Goal: Use online tool/utility: Utilize a website feature to perform a specific function

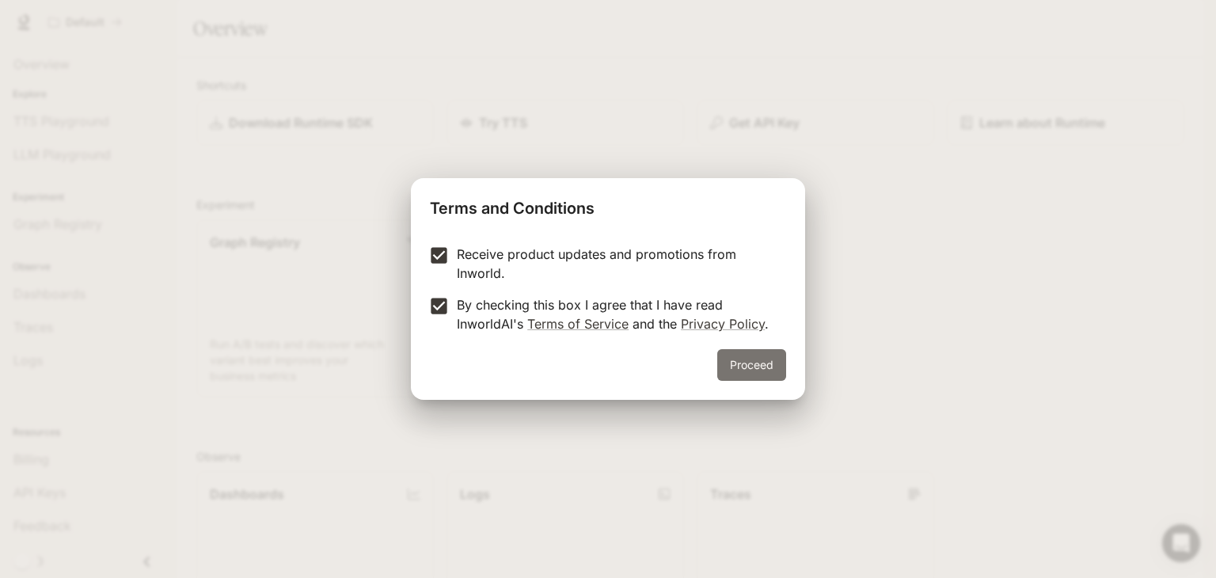
click at [759, 362] on button "Proceed" at bounding box center [751, 365] width 69 height 32
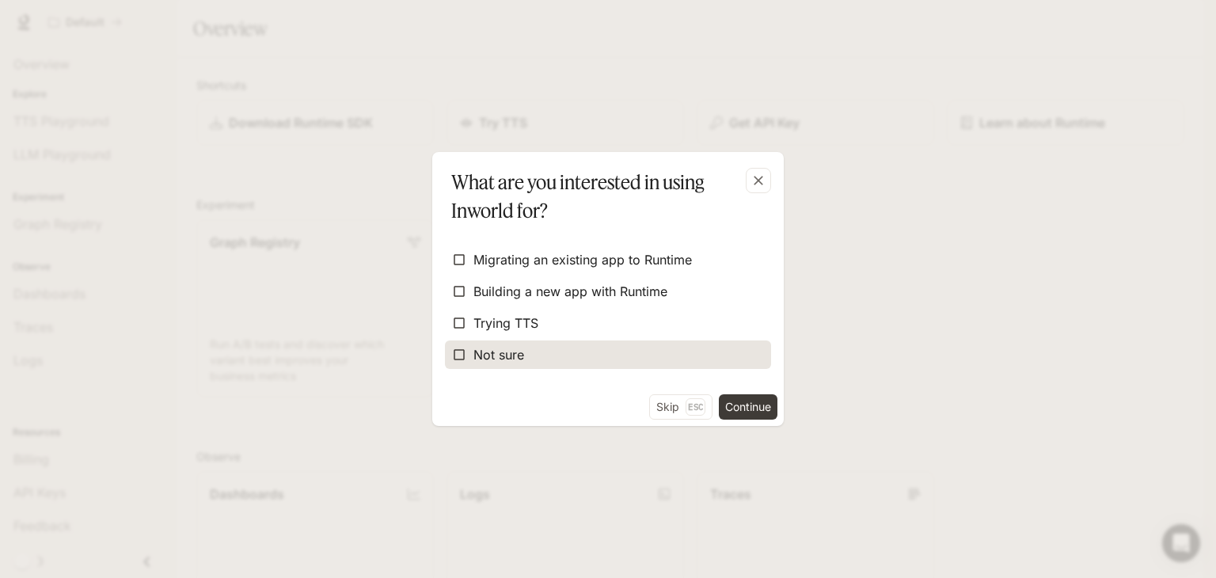
click at [492, 356] on span "Not sure" at bounding box center [499, 354] width 51 height 19
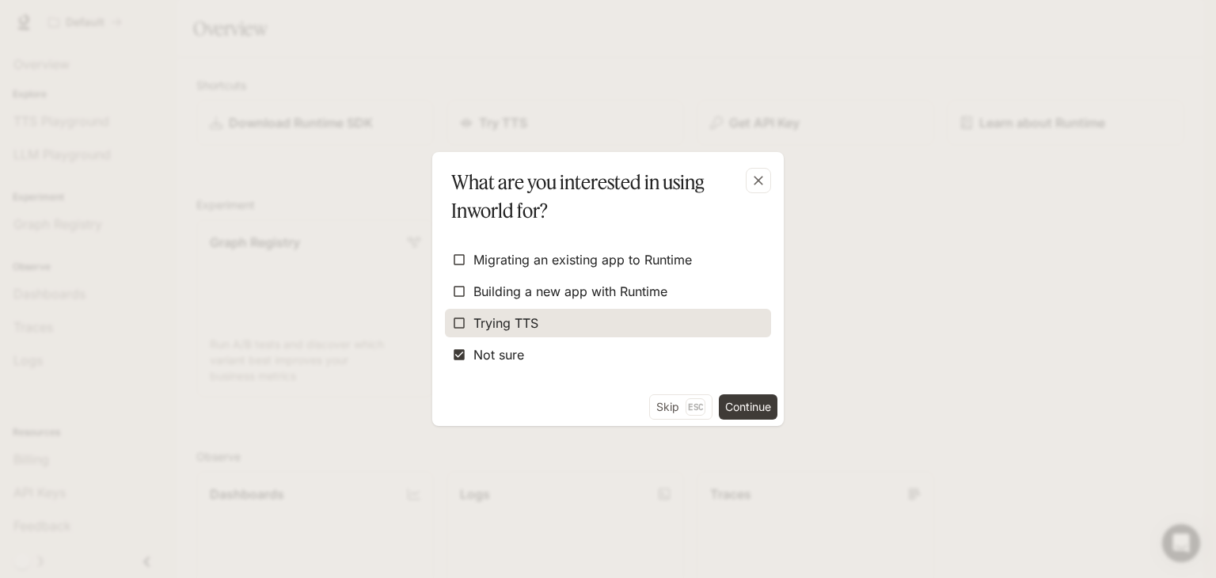
click at [481, 319] on span "Trying TTS" at bounding box center [506, 323] width 65 height 19
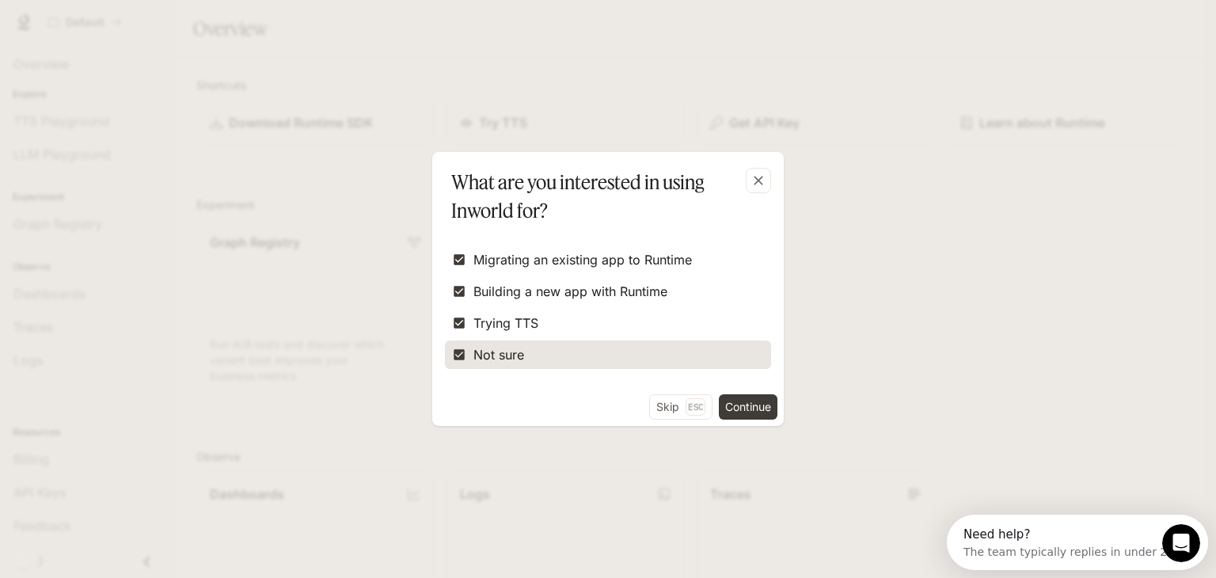
click at [485, 363] on span "Not sure" at bounding box center [499, 354] width 51 height 19
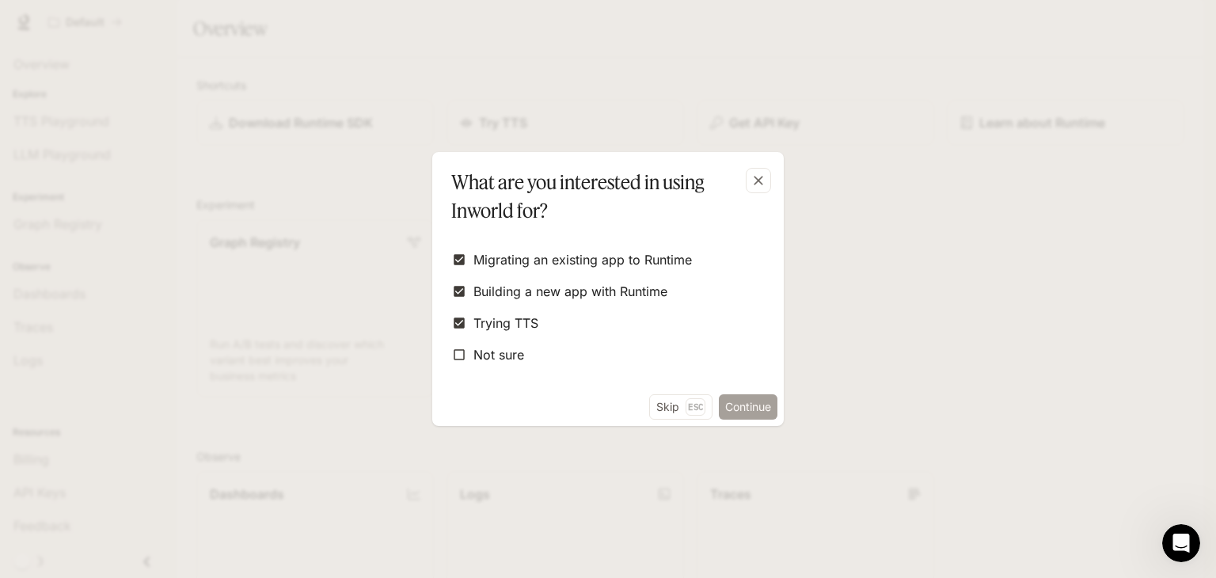
click at [748, 403] on button "Continue" at bounding box center [748, 406] width 59 height 25
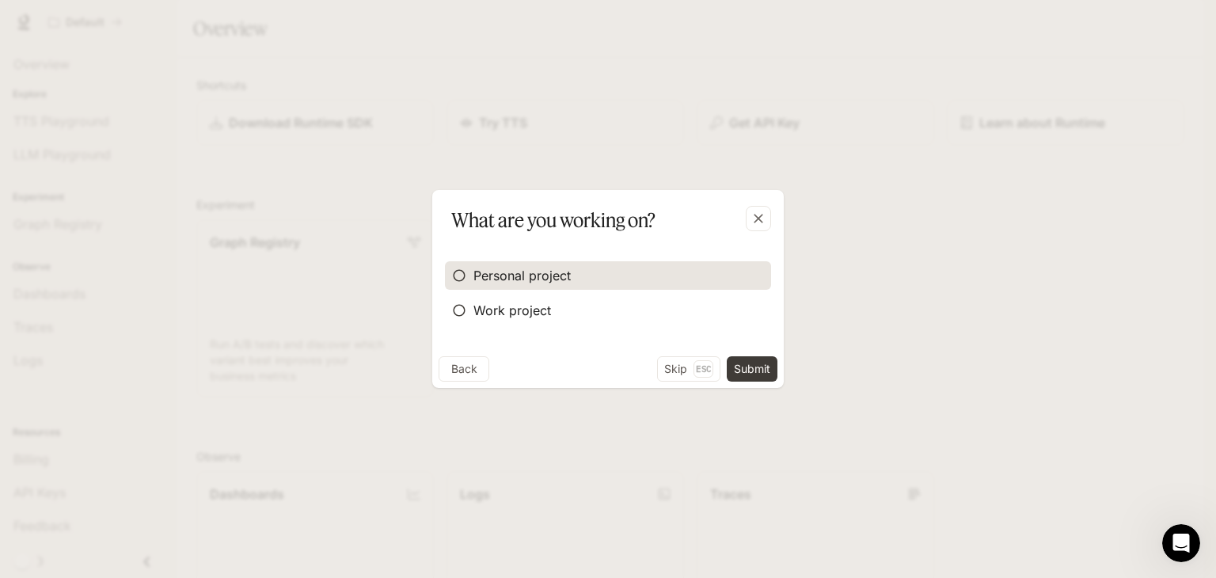
click at [545, 285] on label "Personal project" at bounding box center [608, 275] width 326 height 29
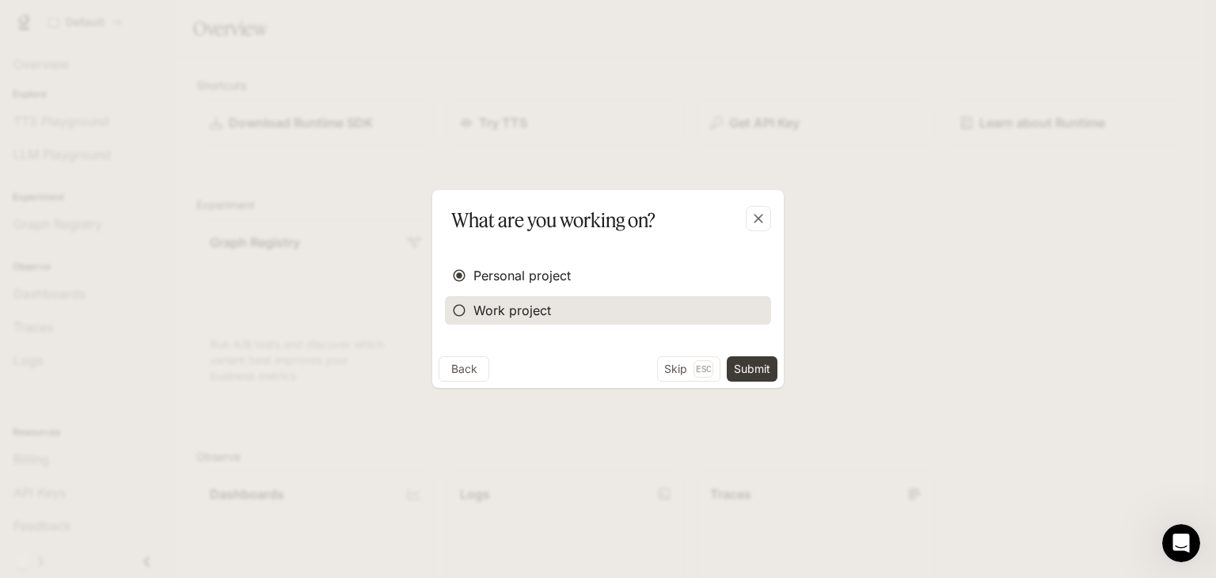
click at [527, 308] on span "Work project" at bounding box center [513, 310] width 78 height 19
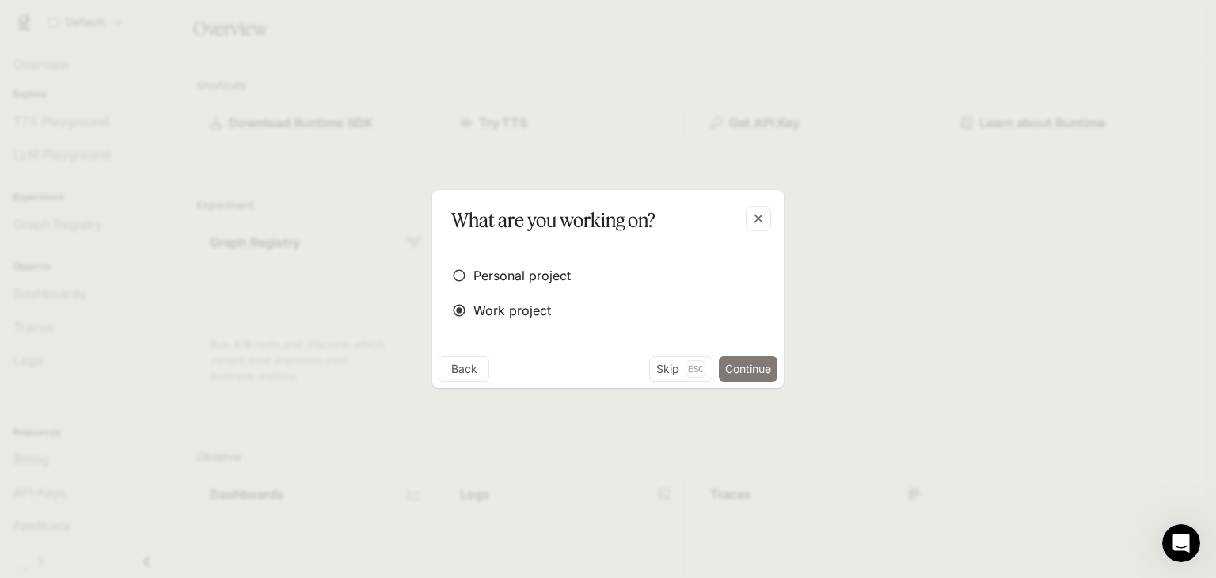
click at [752, 373] on button "Continue" at bounding box center [748, 368] width 59 height 25
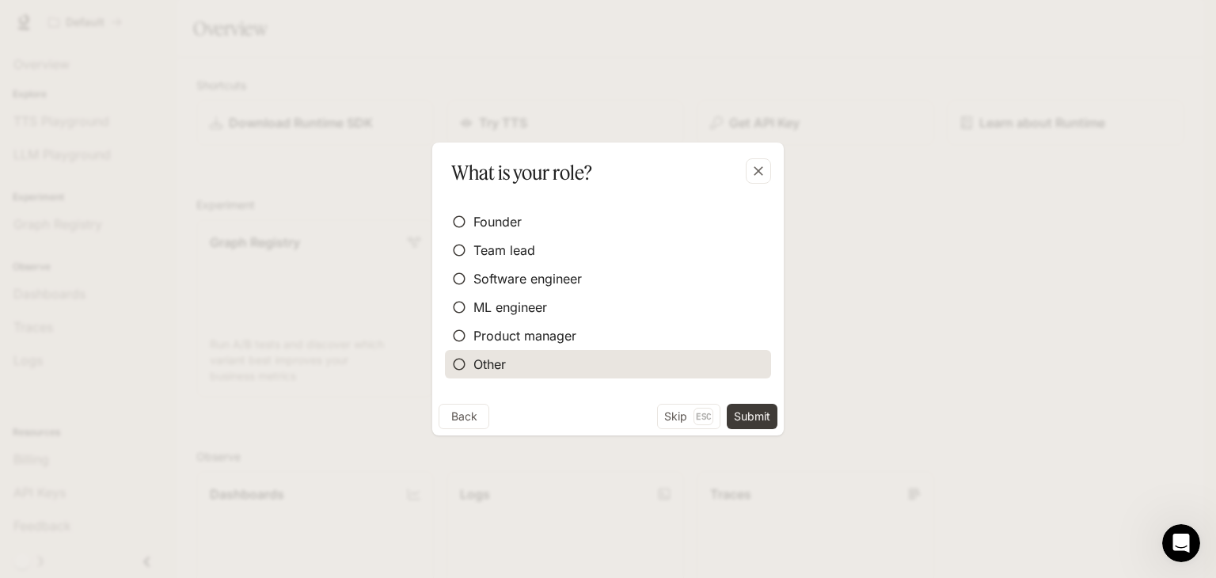
click at [522, 363] on label "Other" at bounding box center [608, 364] width 326 height 29
click at [760, 417] on button "Submit" at bounding box center [752, 416] width 51 height 25
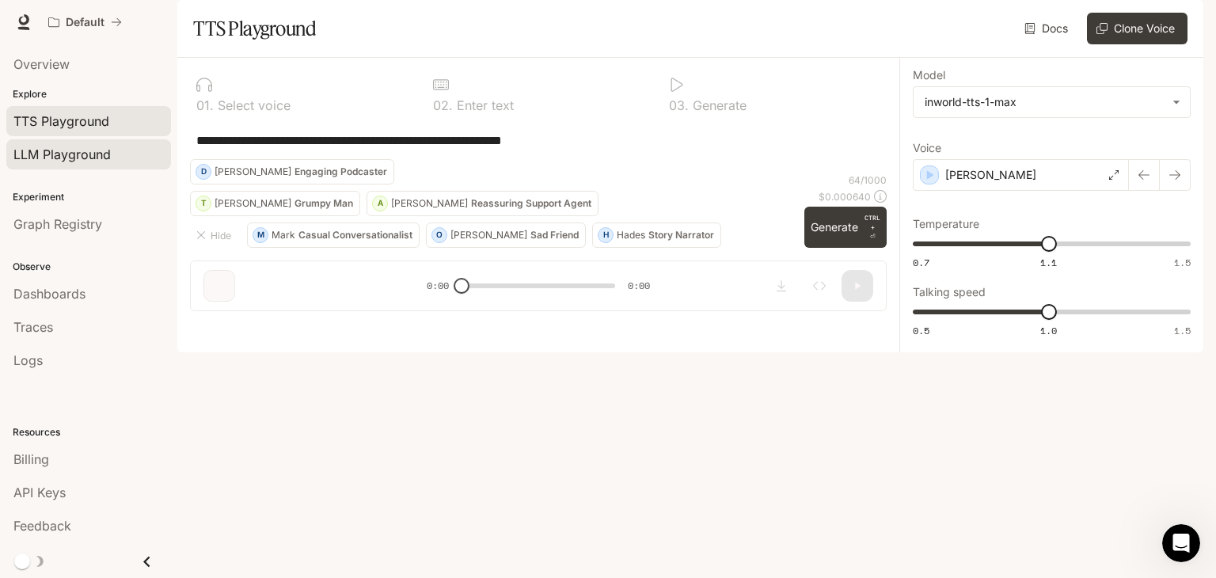
click at [58, 156] on span "LLM Playground" at bounding box center [61, 154] width 97 height 19
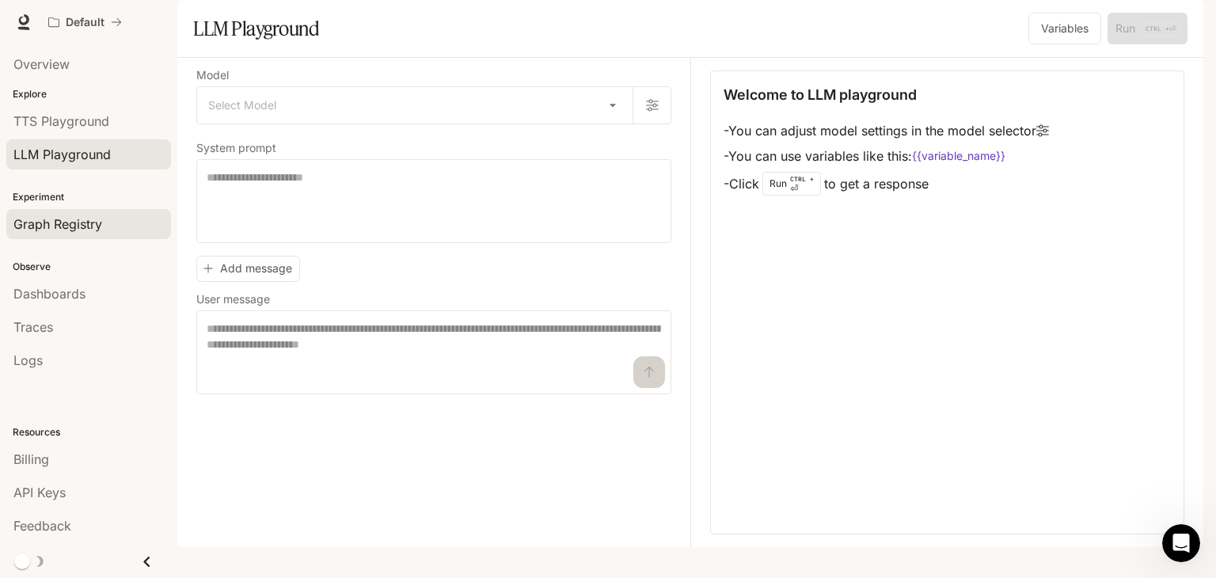
click at [61, 212] on link "Graph Registry" at bounding box center [88, 224] width 165 height 30
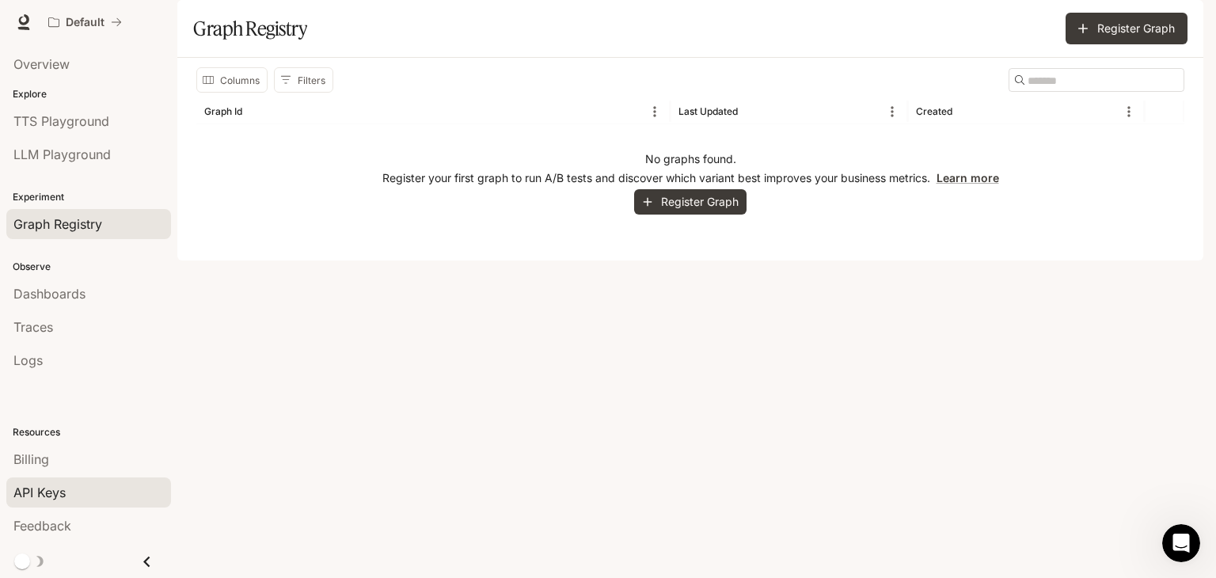
click at [83, 490] on div "API Keys" at bounding box center [88, 492] width 150 height 19
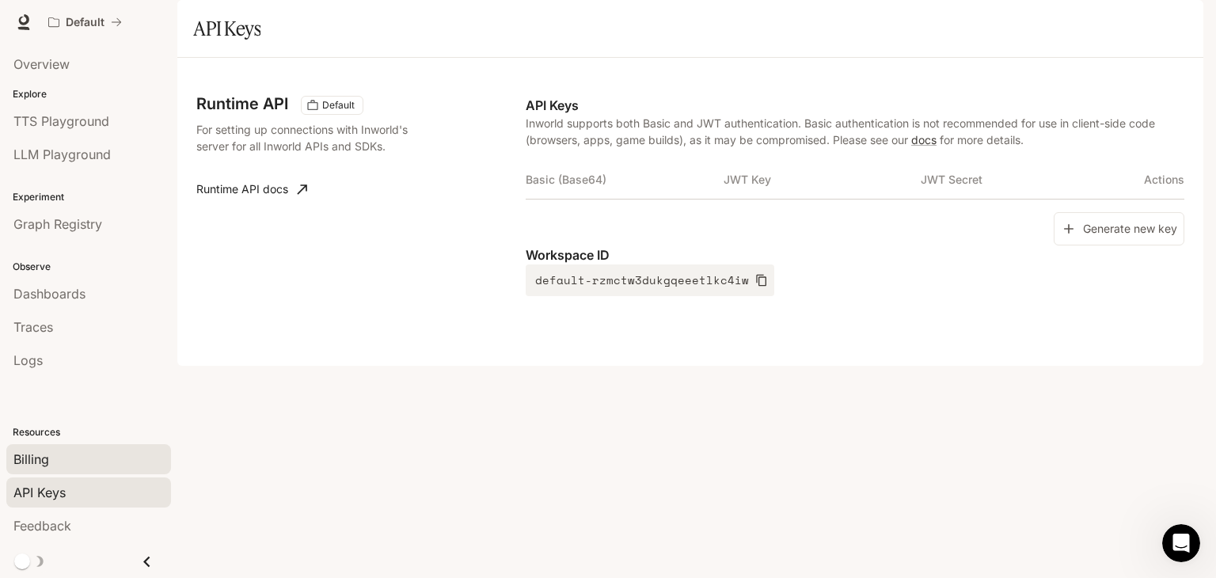
click at [67, 468] on div "Billing" at bounding box center [88, 459] width 150 height 19
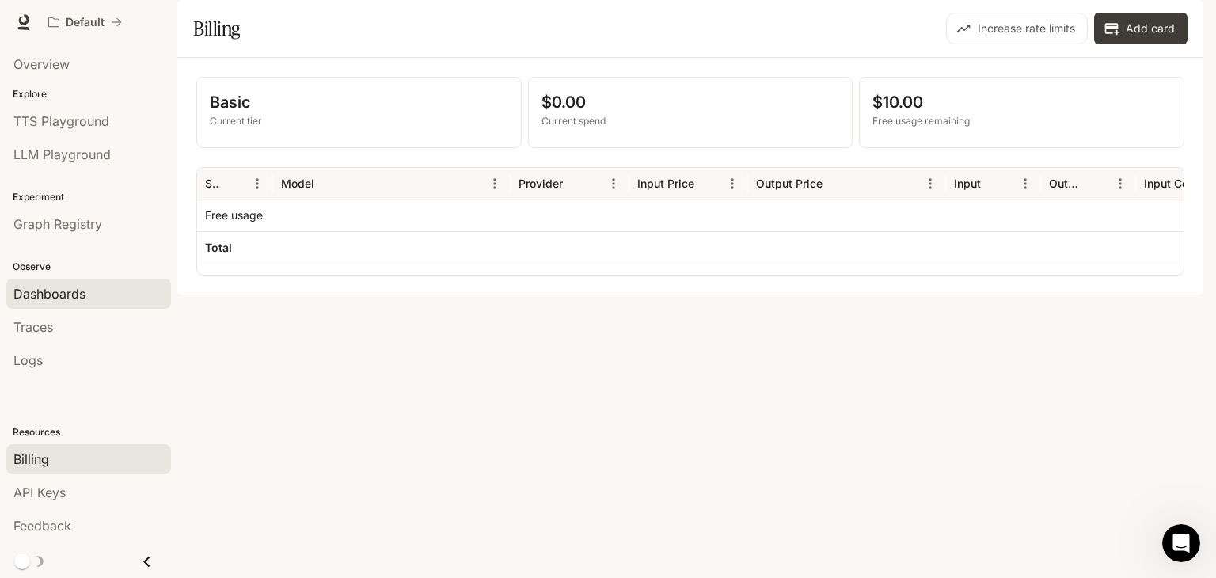
click at [86, 295] on div "Dashboards" at bounding box center [88, 293] width 150 height 19
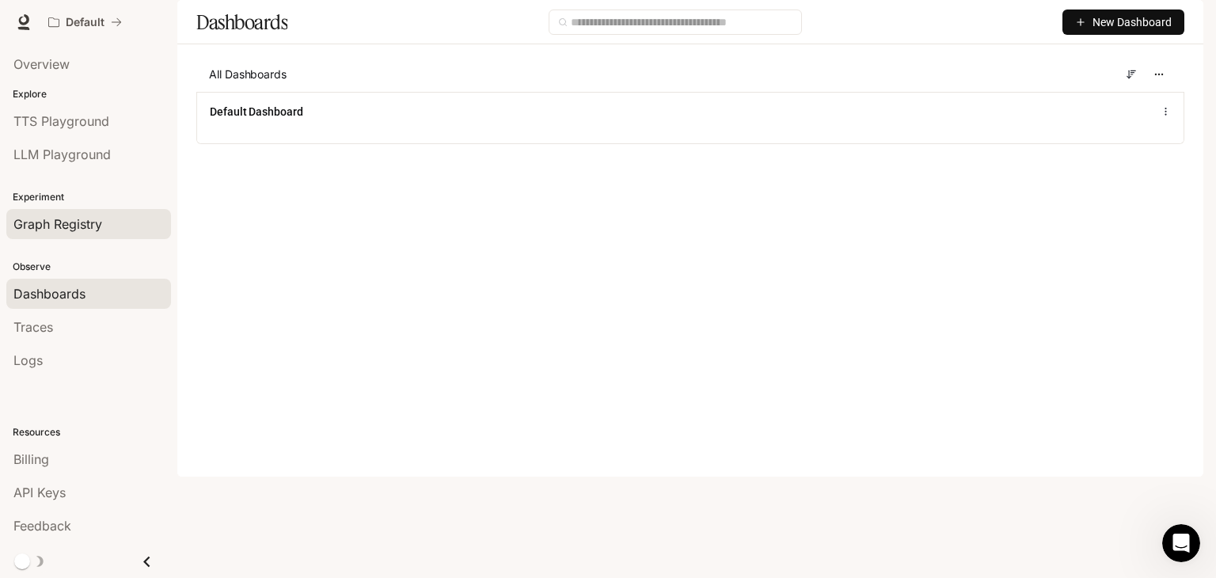
click at [70, 215] on span "Graph Registry" at bounding box center [57, 224] width 89 height 19
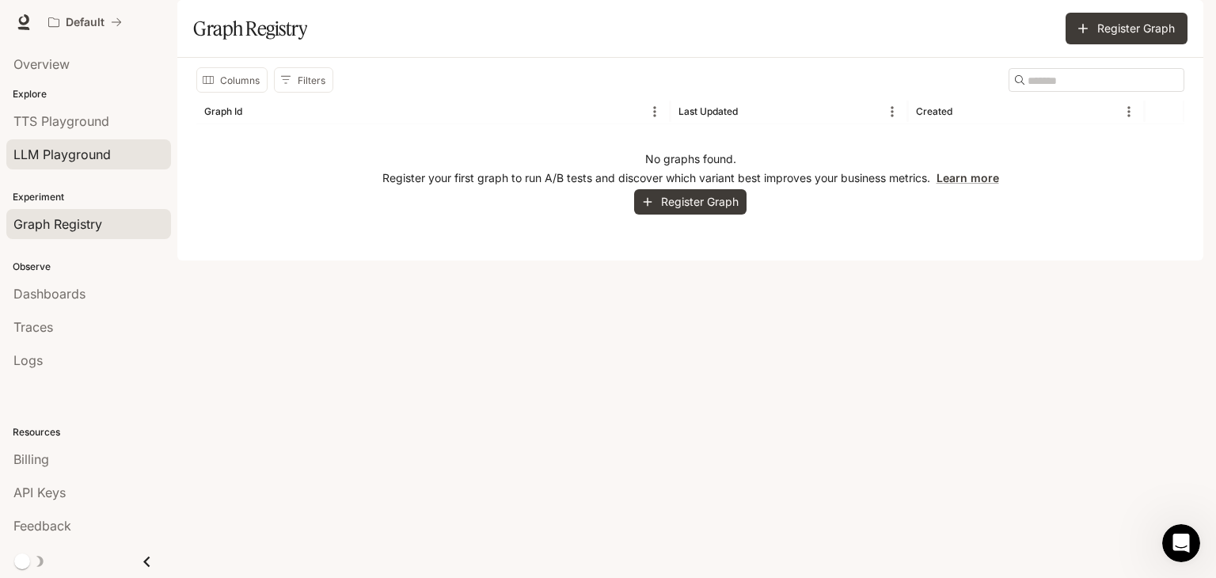
click at [74, 156] on span "LLM Playground" at bounding box center [61, 154] width 97 height 19
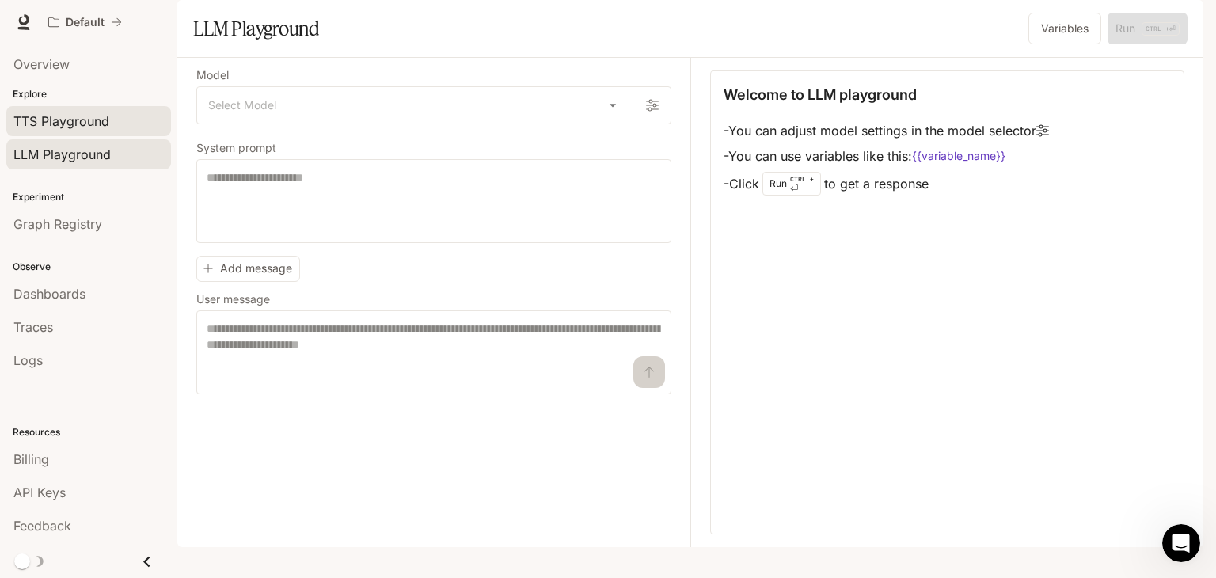
click at [76, 115] on span "TTS Playground" at bounding box center [61, 121] width 96 height 19
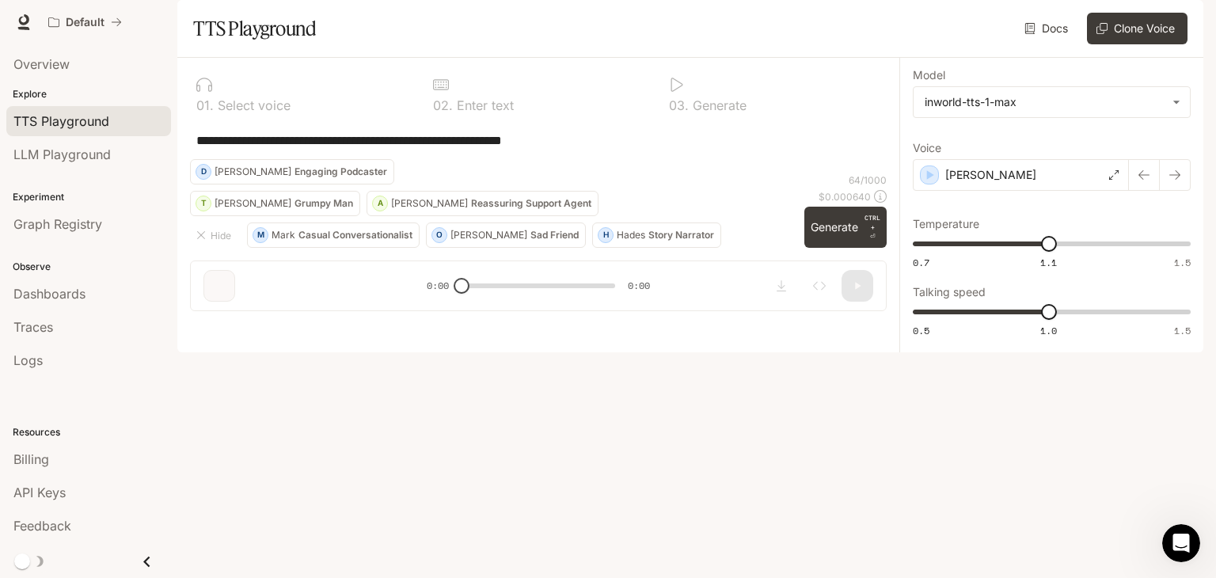
click at [295, 273] on div "**********" at bounding box center [538, 171] width 697 height 203
click at [719, 273] on div "**********" at bounding box center [538, 171] width 697 height 203
drag, startPoint x: 466, startPoint y: 530, endPoint x: 507, endPoint y: 535, distance: 41.5
click at [507, 324] on div "**********" at bounding box center [538, 191] width 722 height 266
click at [516, 324] on div "**********" at bounding box center [538, 191] width 722 height 266
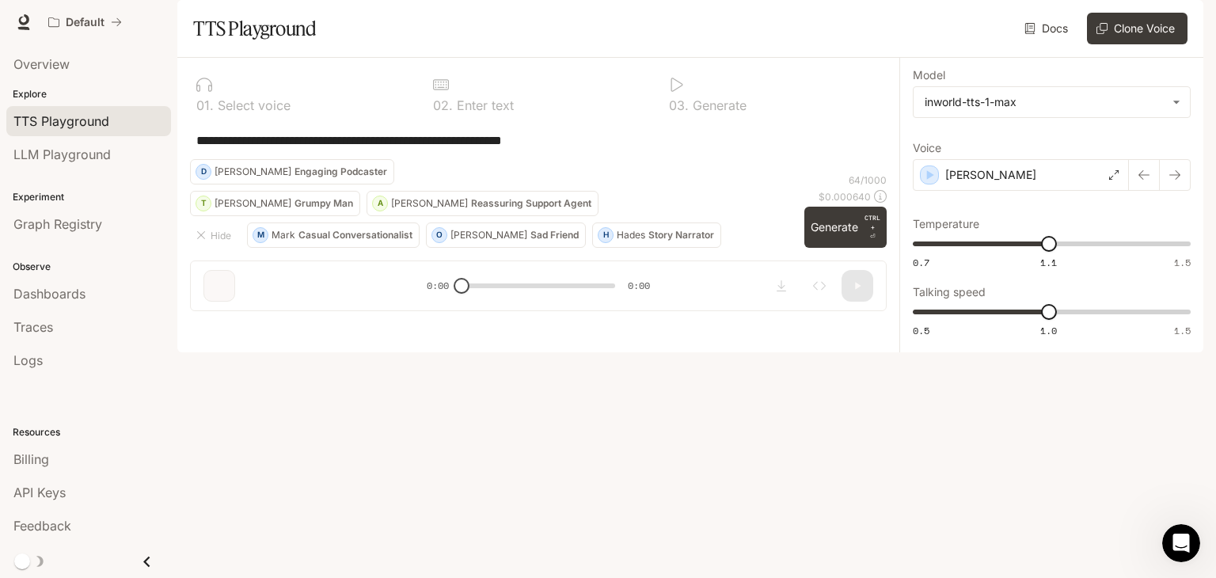
drag, startPoint x: 316, startPoint y: 520, endPoint x: 317, endPoint y: 507, distance: 13.5
click at [317, 324] on div "**********" at bounding box center [538, 191] width 722 height 266
click at [314, 216] on button "T [PERSON_NAME] Man" at bounding box center [275, 203] width 170 height 25
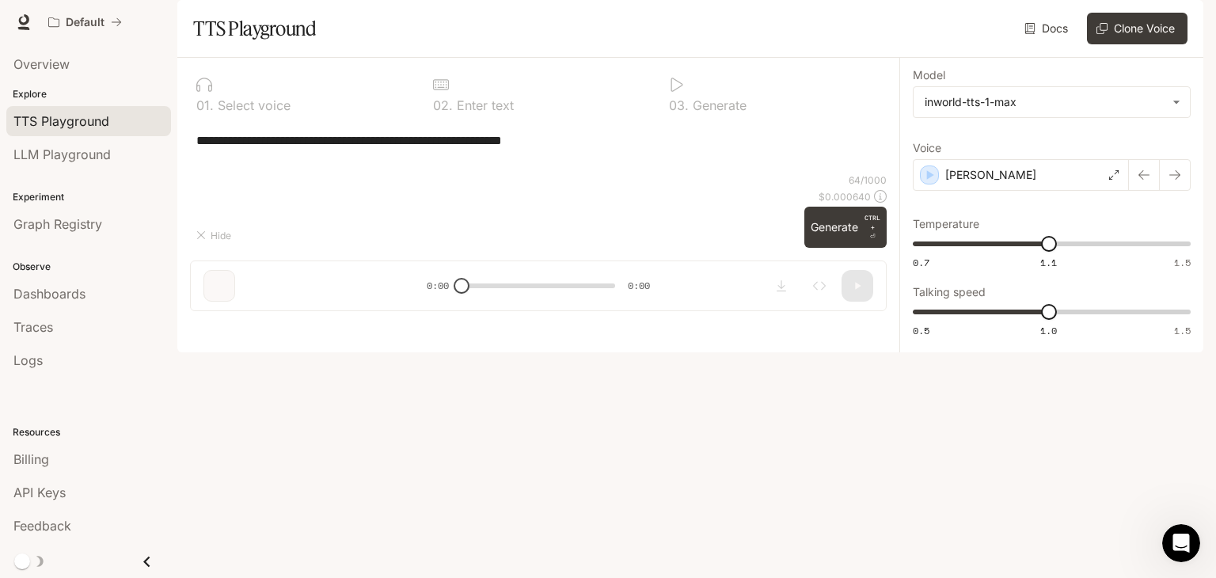
type textarea "**********"
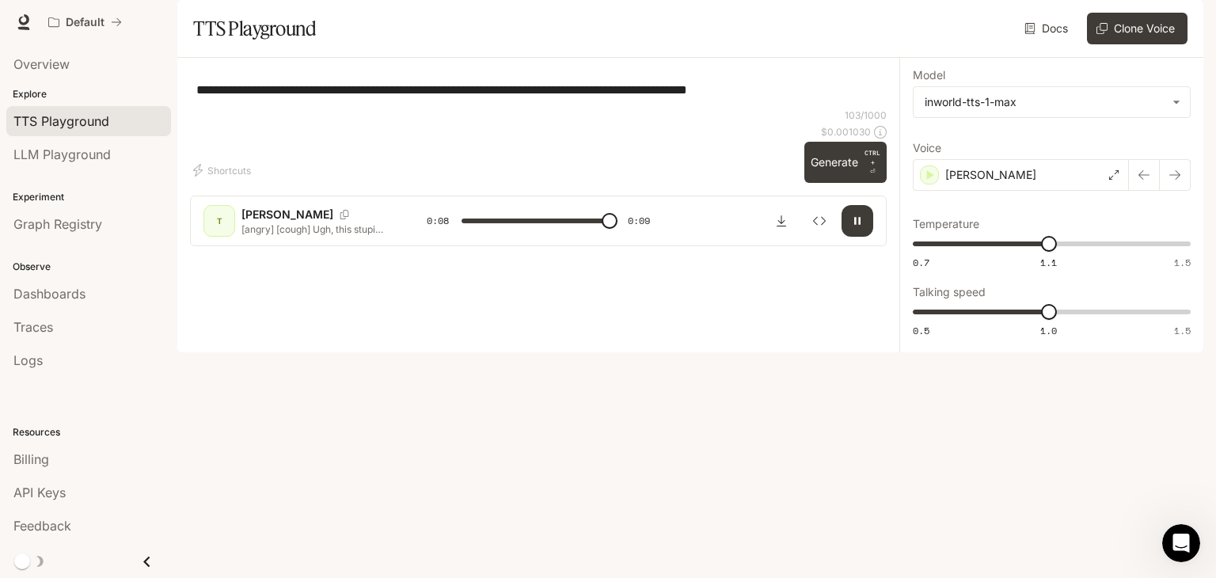
type input "*"
click at [114, 154] on div "LLM Playground" at bounding box center [88, 154] width 150 height 19
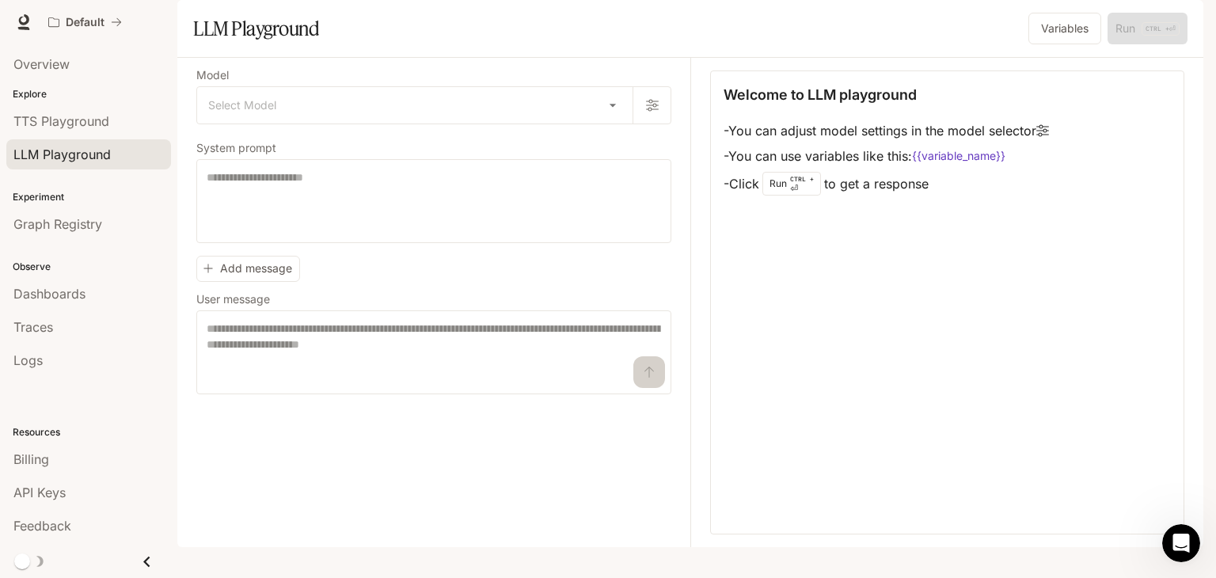
click at [927, 394] on div "Welcome to LLM playground - You can adjust model settings in the model selector…" at bounding box center [947, 302] width 474 height 464
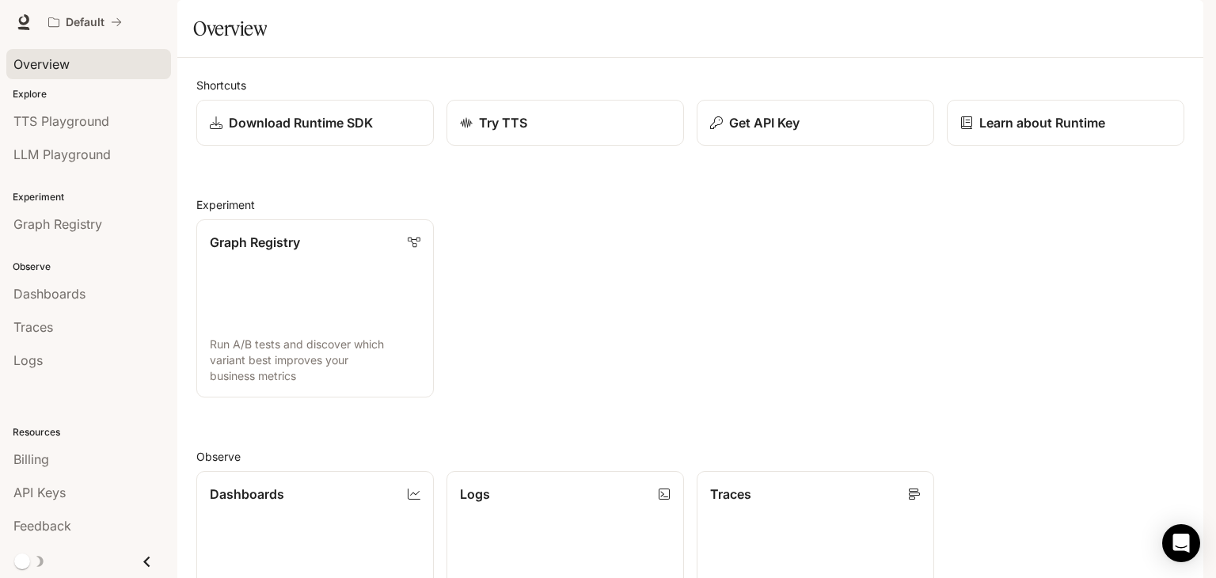
click at [60, 60] on span "Overview" at bounding box center [41, 64] width 56 height 19
